Goal: Navigation & Orientation: Find specific page/section

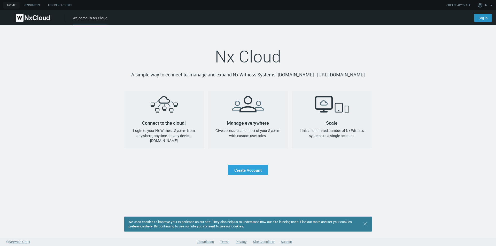
click at [480, 17] on link "Log In" at bounding box center [482, 18] width 17 height 8
